Goal: Task Accomplishment & Management: Complete application form

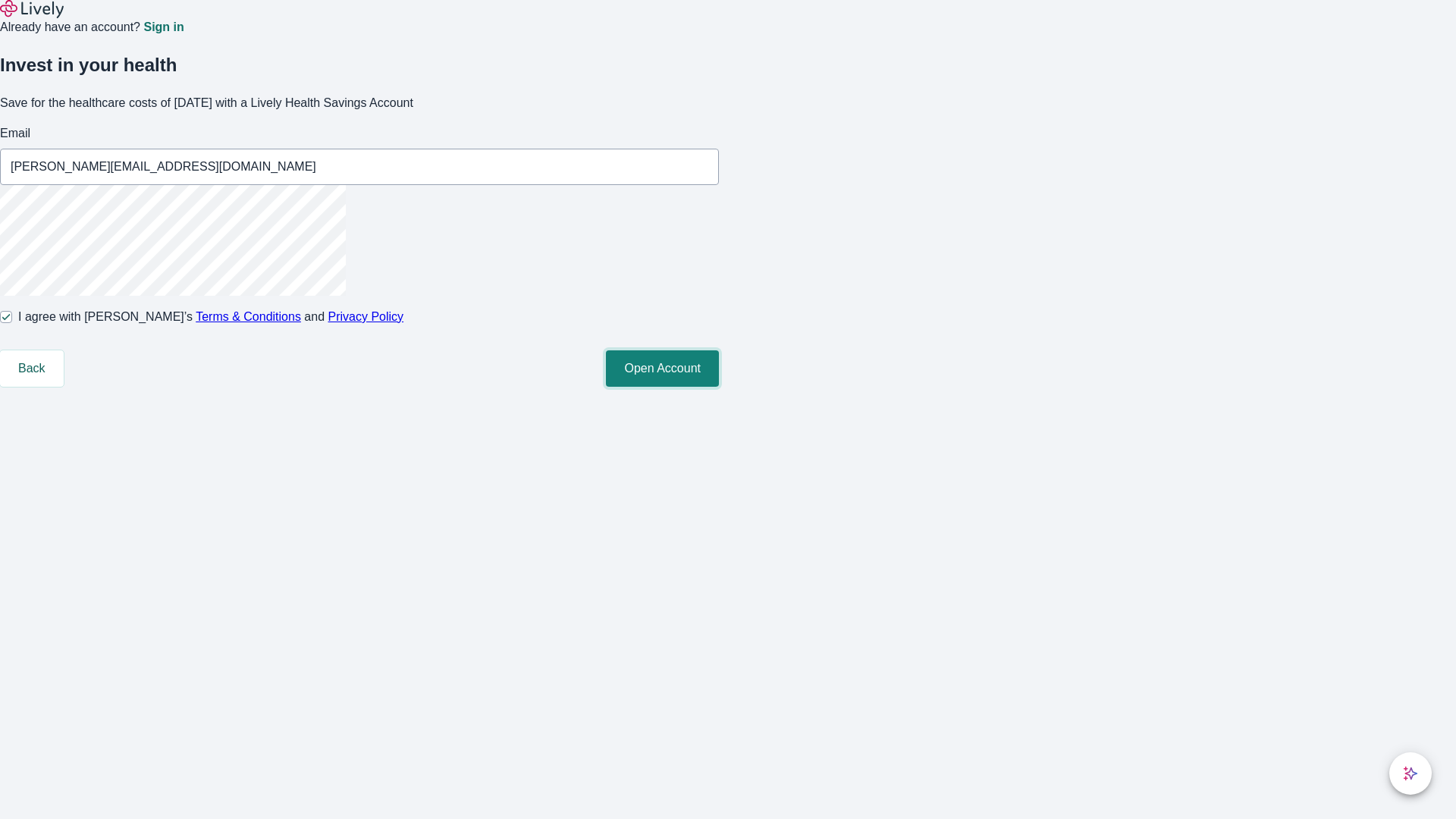
click at [719, 386] on button "Open Account" at bounding box center [662, 368] width 113 height 36
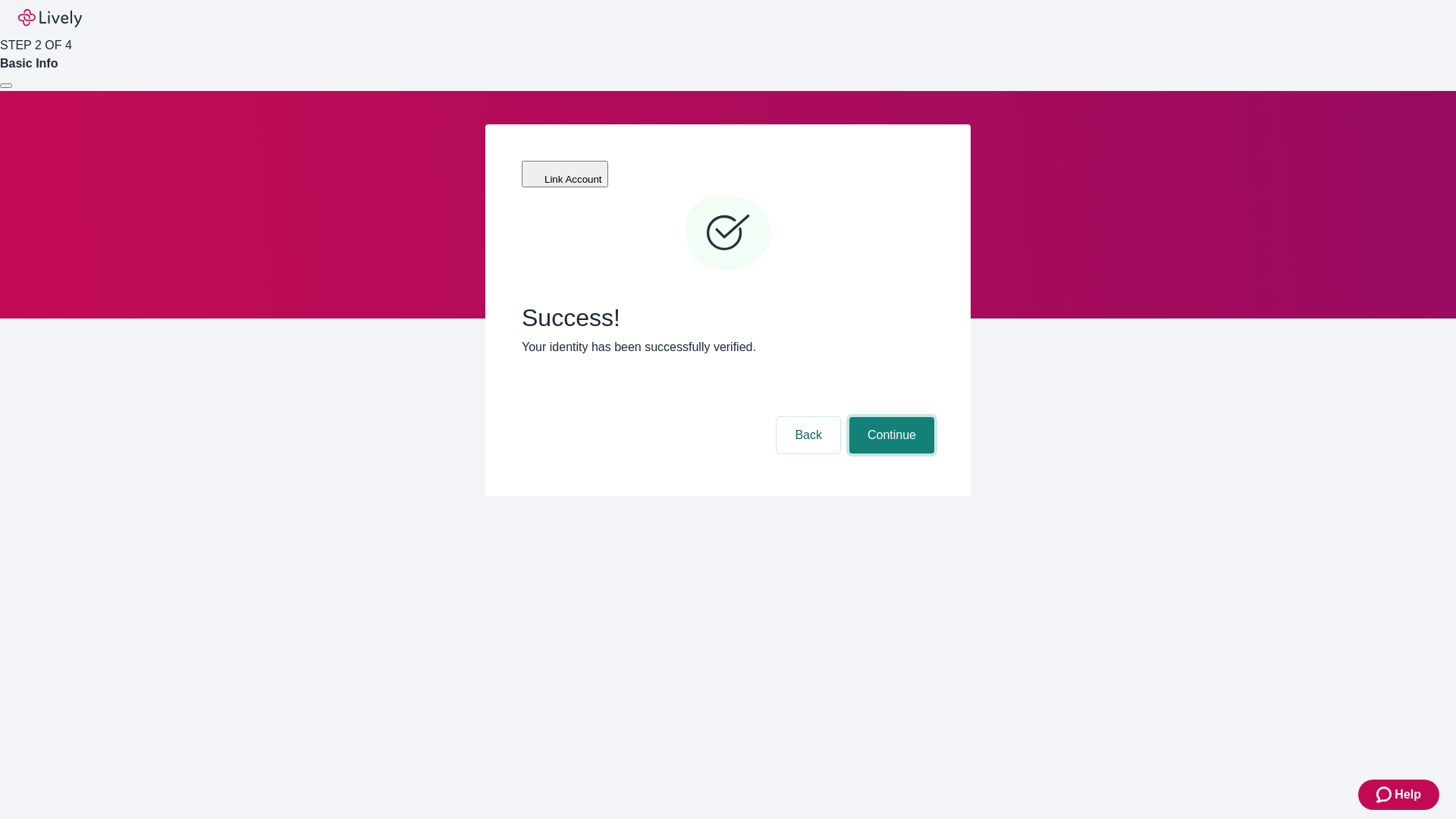
click at [890, 417] on button "Continue" at bounding box center [892, 434] width 85 height 36
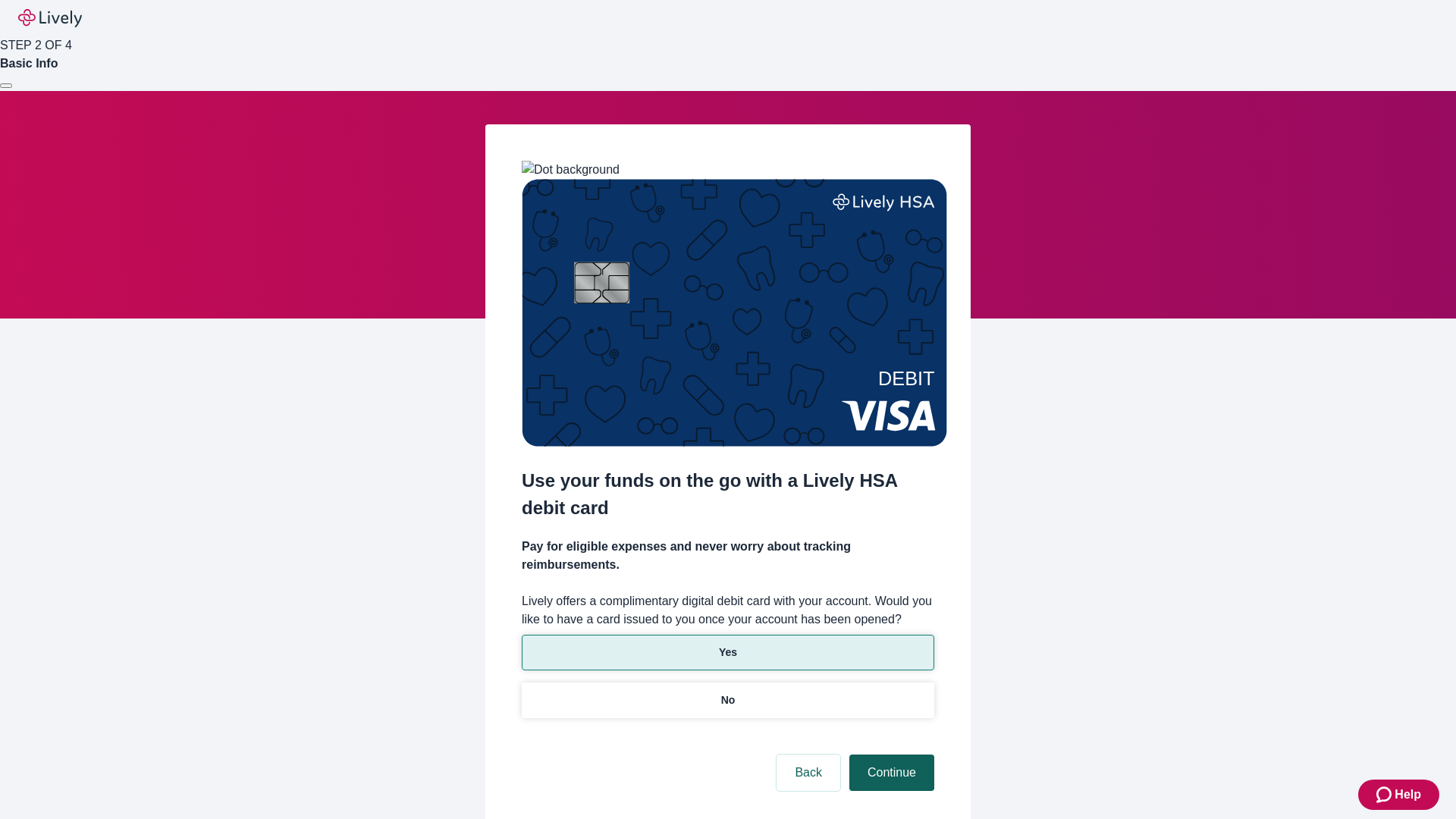
click at [727, 692] on p "No" at bounding box center [728, 700] width 14 height 16
click at [890, 754] on button "Continue" at bounding box center [892, 772] width 85 height 36
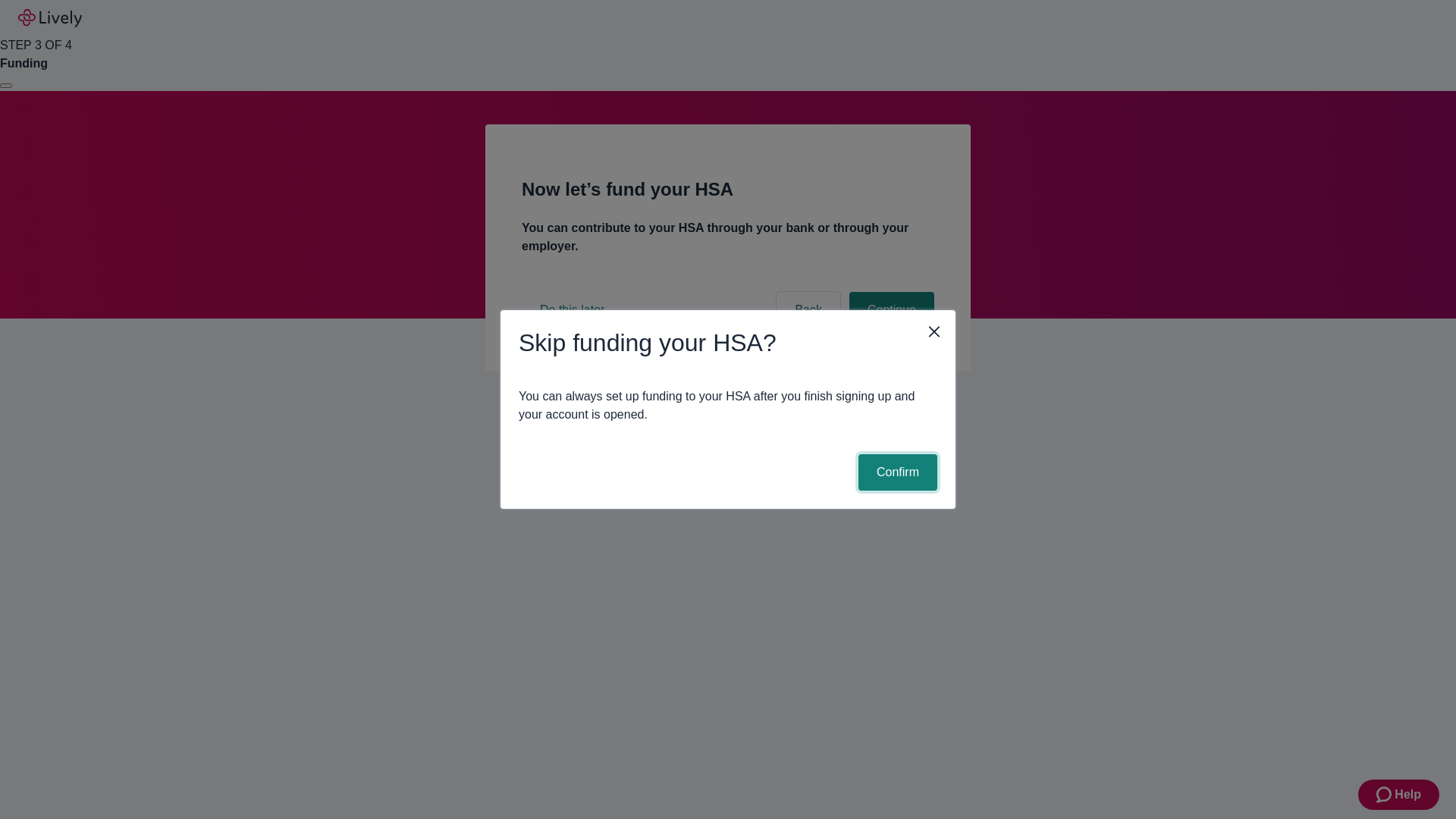
click at [895, 473] on button "Confirm" at bounding box center [898, 472] width 79 height 36
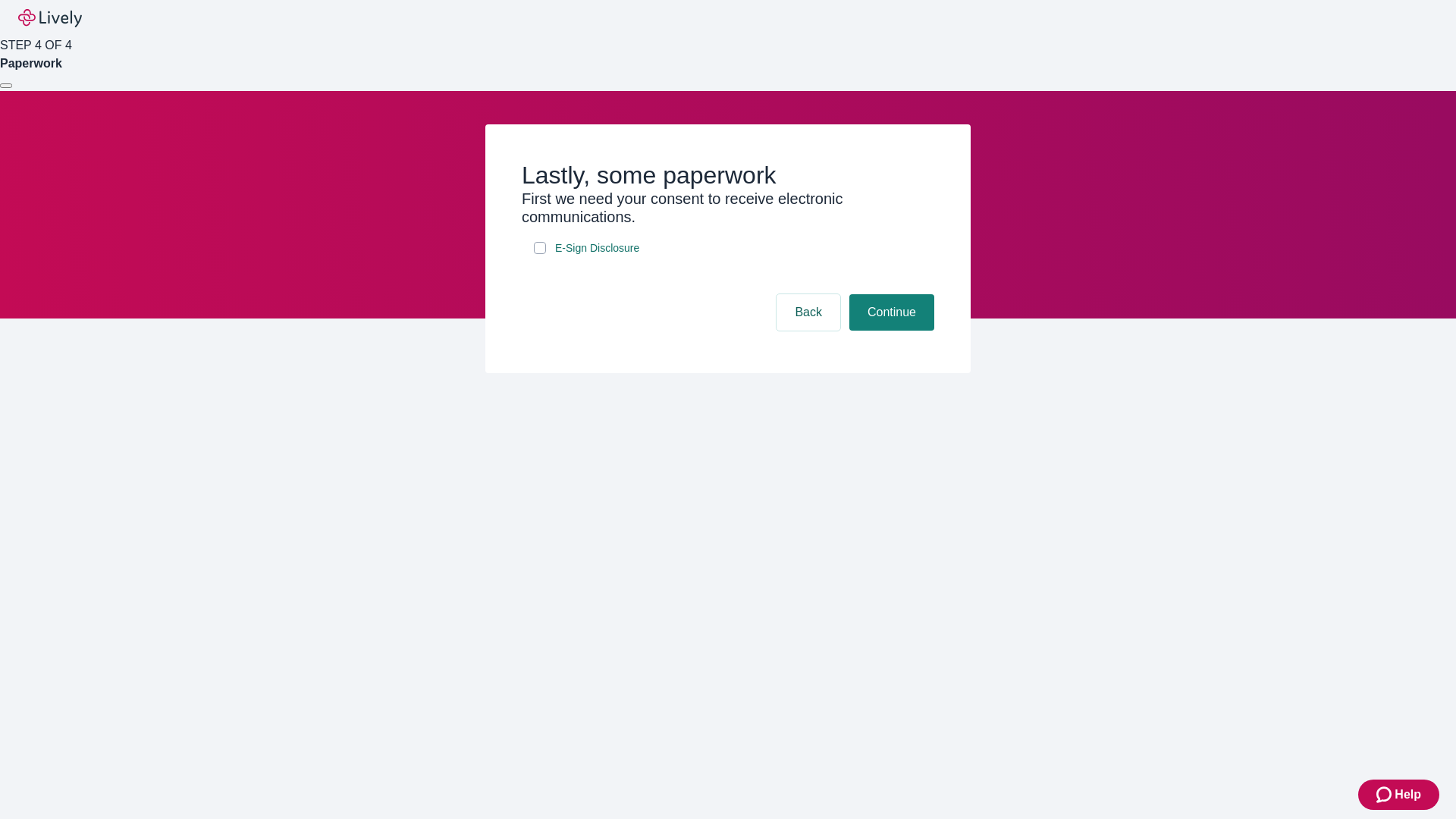
click at [540, 254] on input "E-Sign Disclosure" at bounding box center [539, 247] width 12 height 12
checkbox input "true"
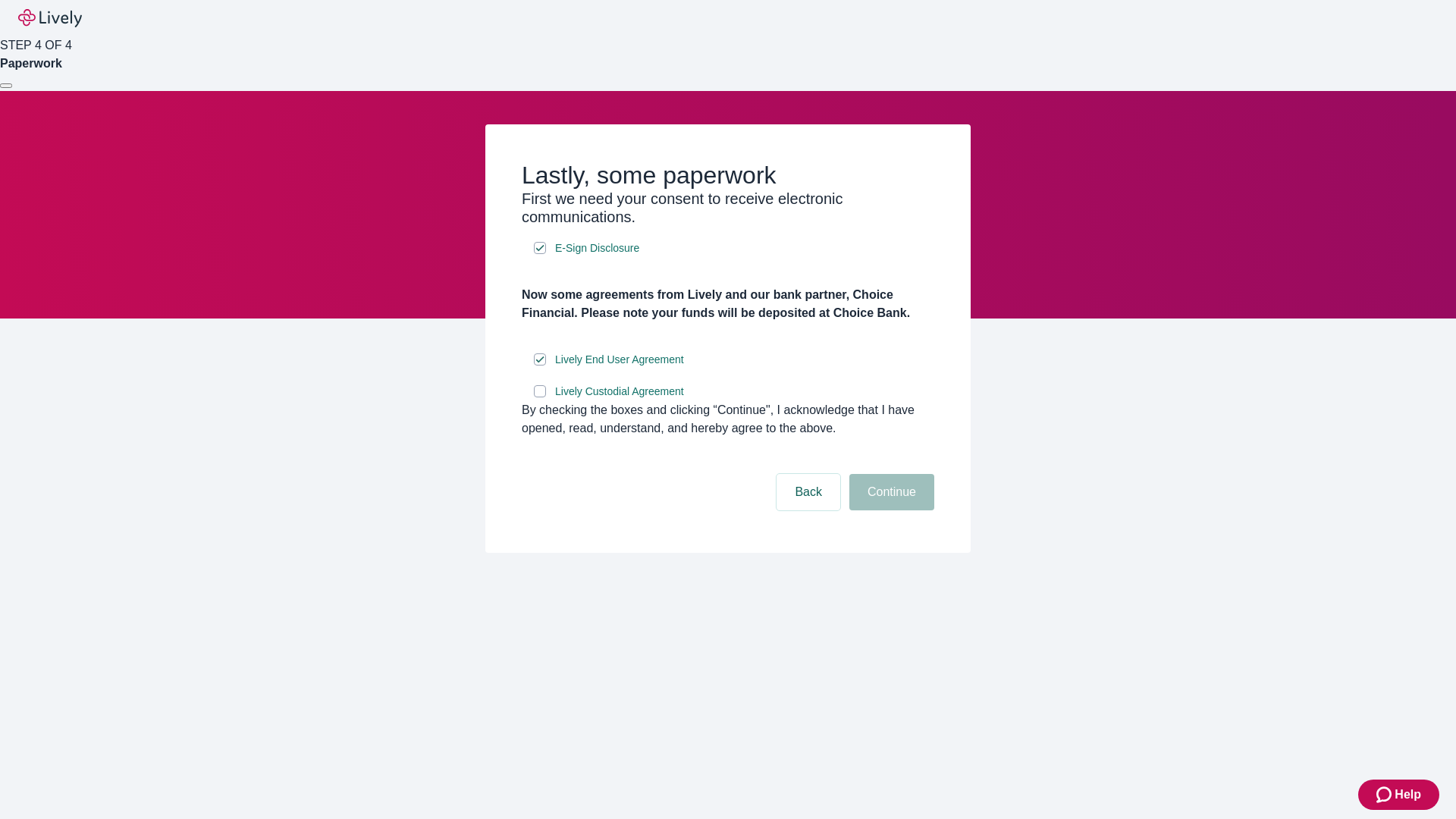
click at [540, 398] on input "Lively Custodial Agreement" at bounding box center [539, 391] width 12 height 12
checkbox input "true"
click at [890, 510] on button "Continue" at bounding box center [892, 491] width 85 height 36
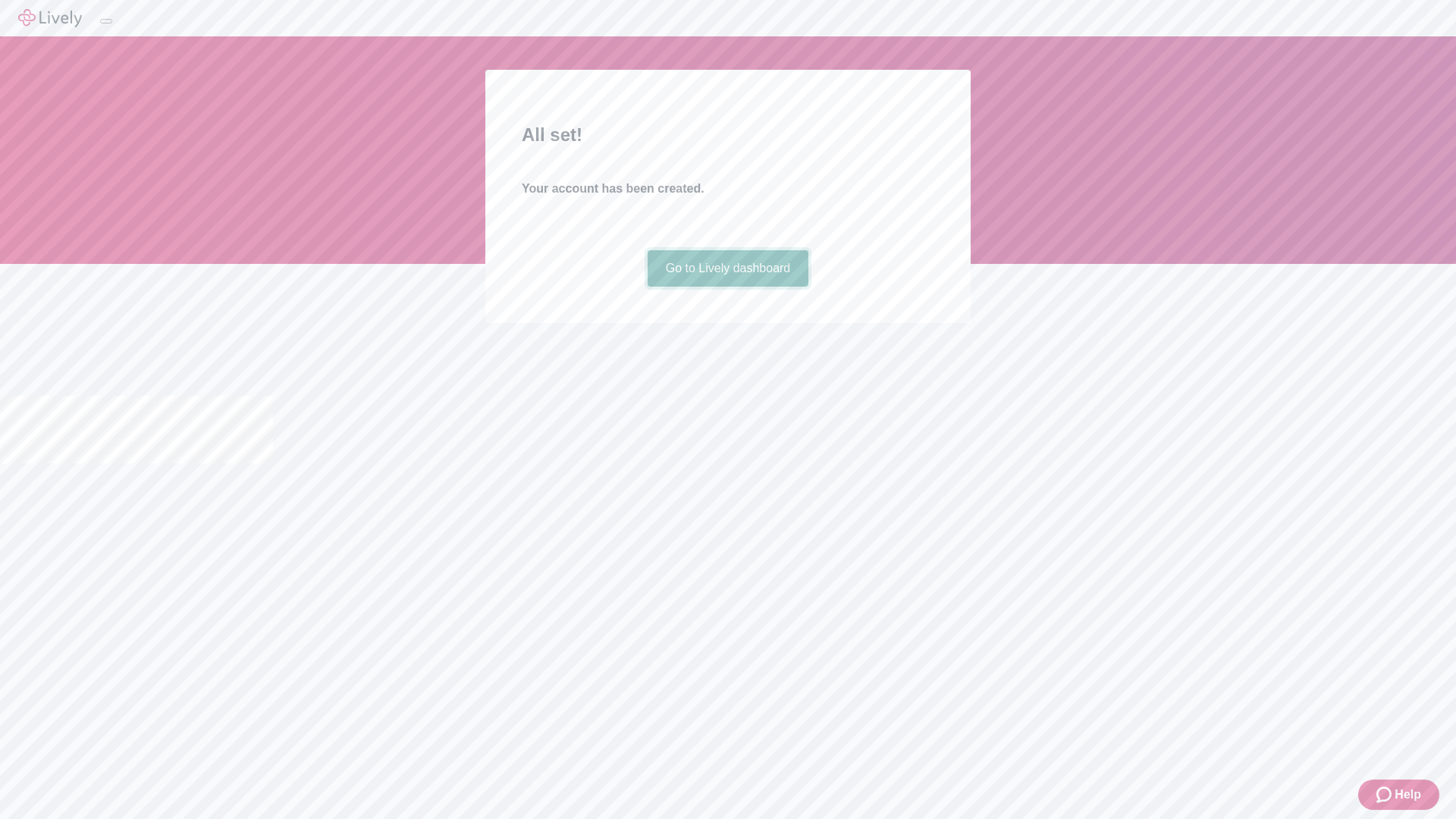
click at [727, 286] on link "Go to Lively dashboard" at bounding box center [729, 268] width 162 height 36
